Goal: Check status: Check status

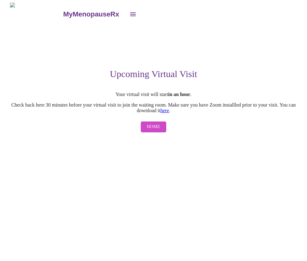
scroll to position [0, 0]
click at [157, 131] on span "Home" at bounding box center [153, 127] width 13 height 8
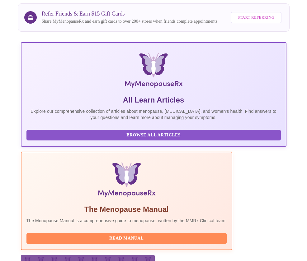
scroll to position [104, 0]
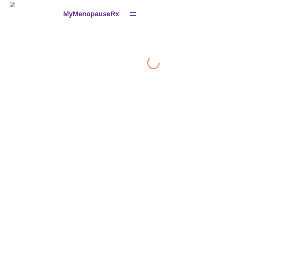
scroll to position [0, 0]
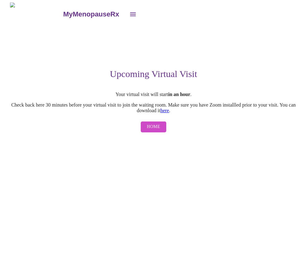
click at [164, 128] on button "Home" at bounding box center [154, 127] width 26 height 11
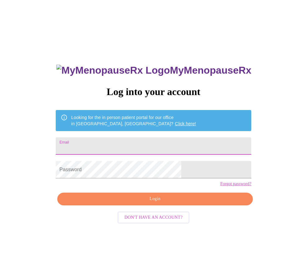
scroll to position [31, 0]
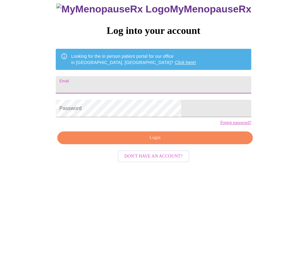
type input "[EMAIL_ADDRESS][DOMAIN_NAME]"
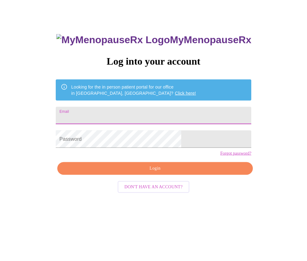
type input "bsoenksen94@gmail.com"
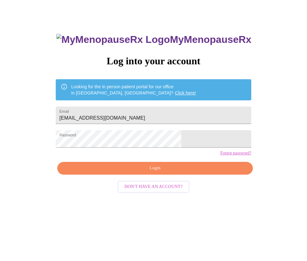
click at [171, 173] on span "Login" at bounding box center [154, 169] width 181 height 8
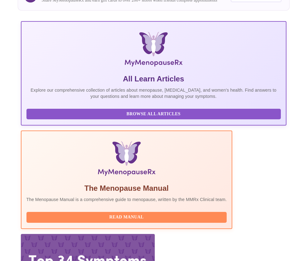
scroll to position [104, 0]
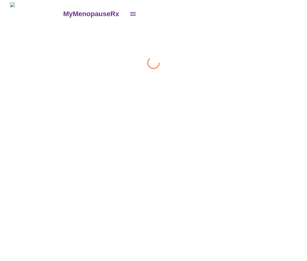
scroll to position [0, 0]
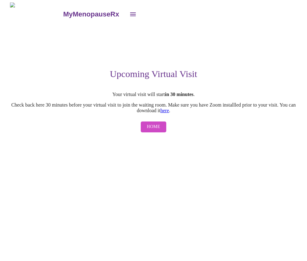
click at [156, 131] on span "Home" at bounding box center [153, 127] width 13 height 8
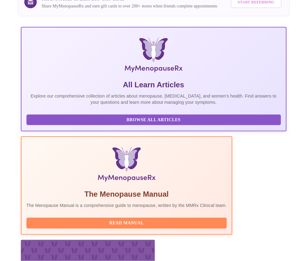
scroll to position [104, 0]
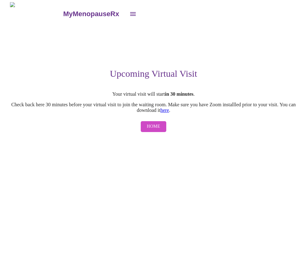
scroll to position [0, 0]
